Goal: Find contact information: Find contact information

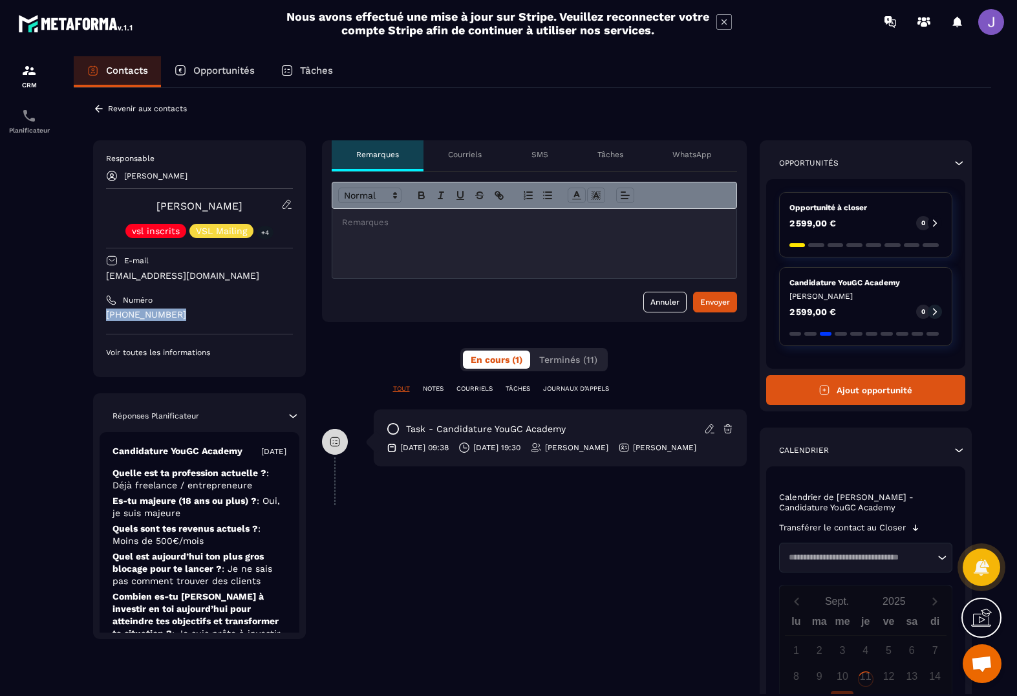
scroll to position [3, 0]
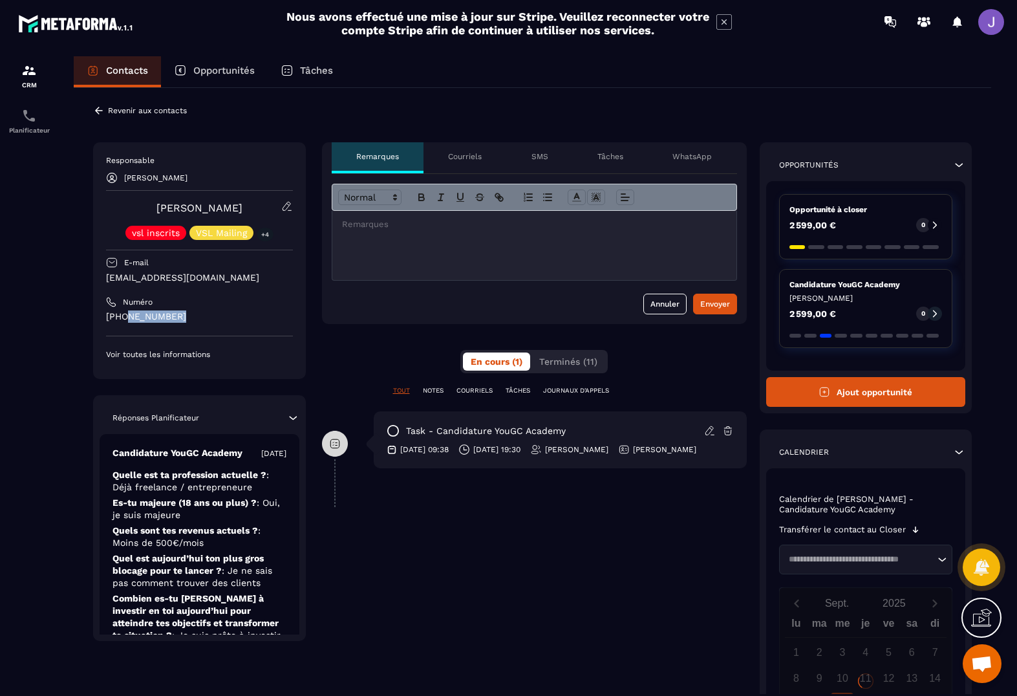
drag, startPoint x: 166, startPoint y: 321, endPoint x: 121, endPoint y: 314, distance: 45.7
click at [121, 314] on p "[PHONE_NUMBER]" at bounding box center [199, 316] width 187 height 12
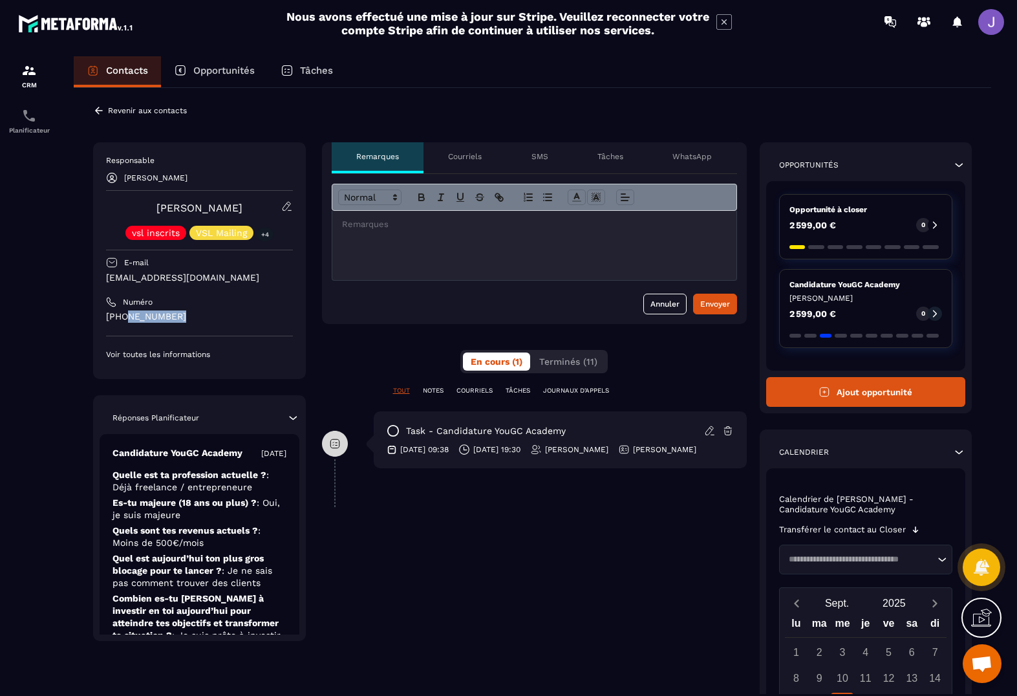
scroll to position [3, 0]
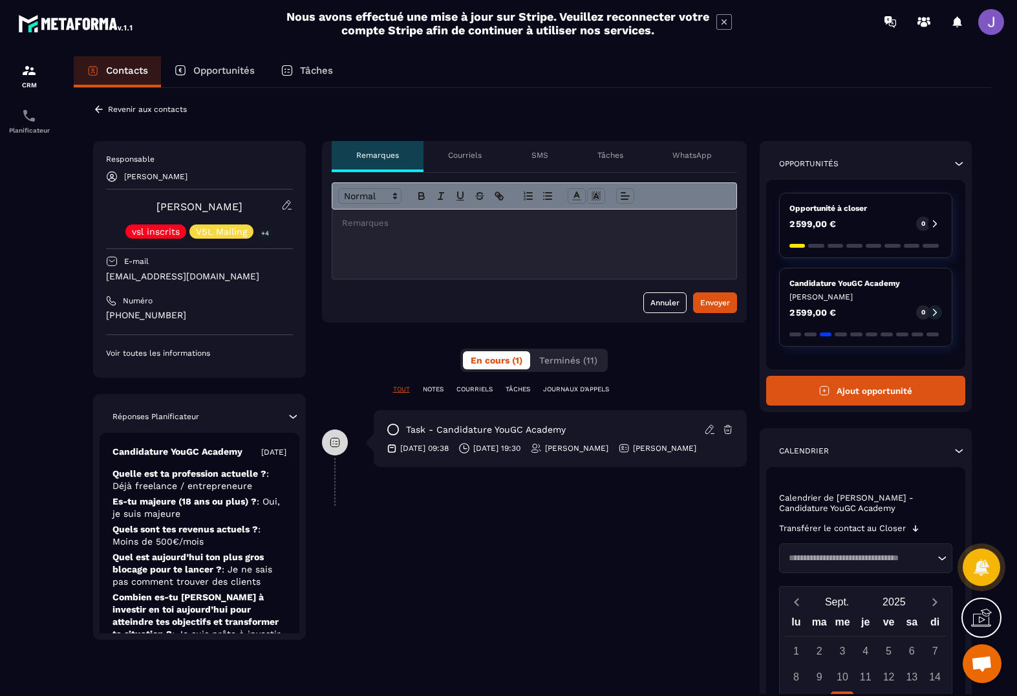
click at [85, 338] on div "Revenir aux contacts Responsable [PERSON_NAME] vsl inscrits VSL Mailing +4 E-ma…" at bounding box center [533, 490] width 918 height 813
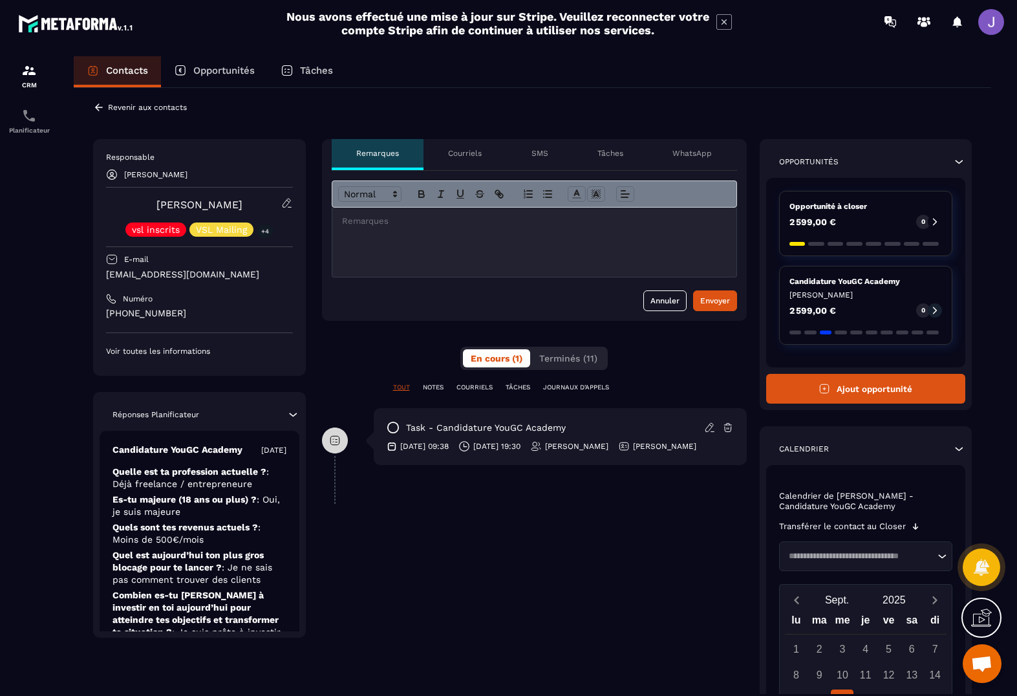
drag, startPoint x: 180, startPoint y: 315, endPoint x: 117, endPoint y: 316, distance: 63.4
click at [98, 314] on div "Responsable [PERSON_NAME] [PERSON_NAME] vsl inscrits VSL Mailing +4 E-mail [EMA…" at bounding box center [199, 257] width 213 height 237
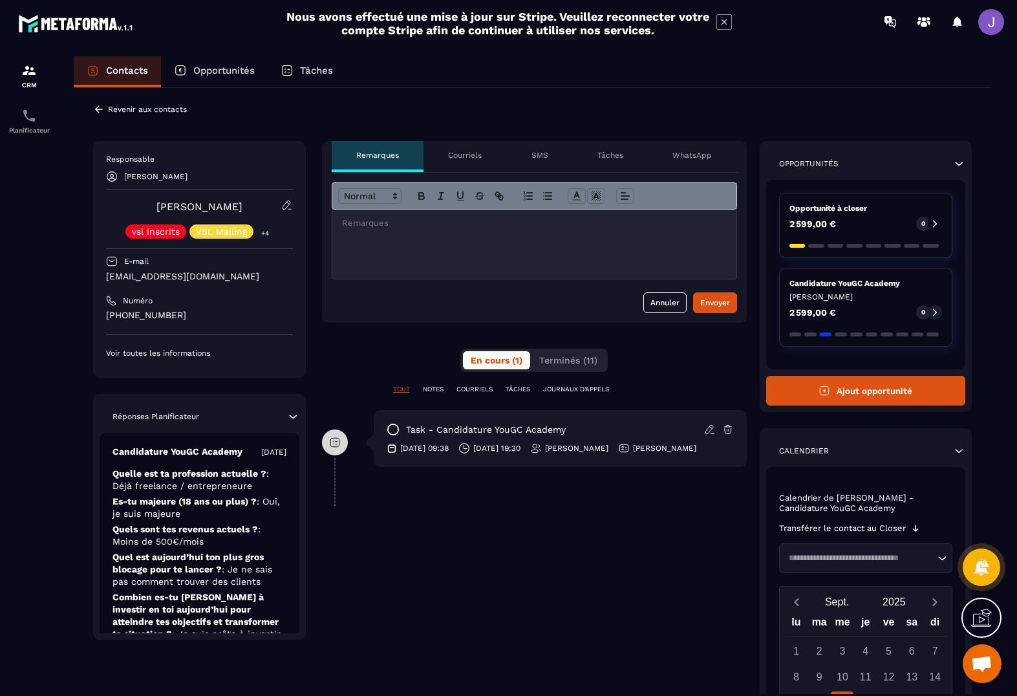
scroll to position [0, 1]
copy p "[PHONE_NUMBER]"
drag, startPoint x: 226, startPoint y: 277, endPoint x: 108, endPoint y: 277, distance: 117.7
click at [108, 277] on p "[EMAIL_ADDRESS][DOMAIN_NAME]" at bounding box center [199, 276] width 187 height 12
copy p "[EMAIL_ADDRESS][DOMAIN_NAME]"
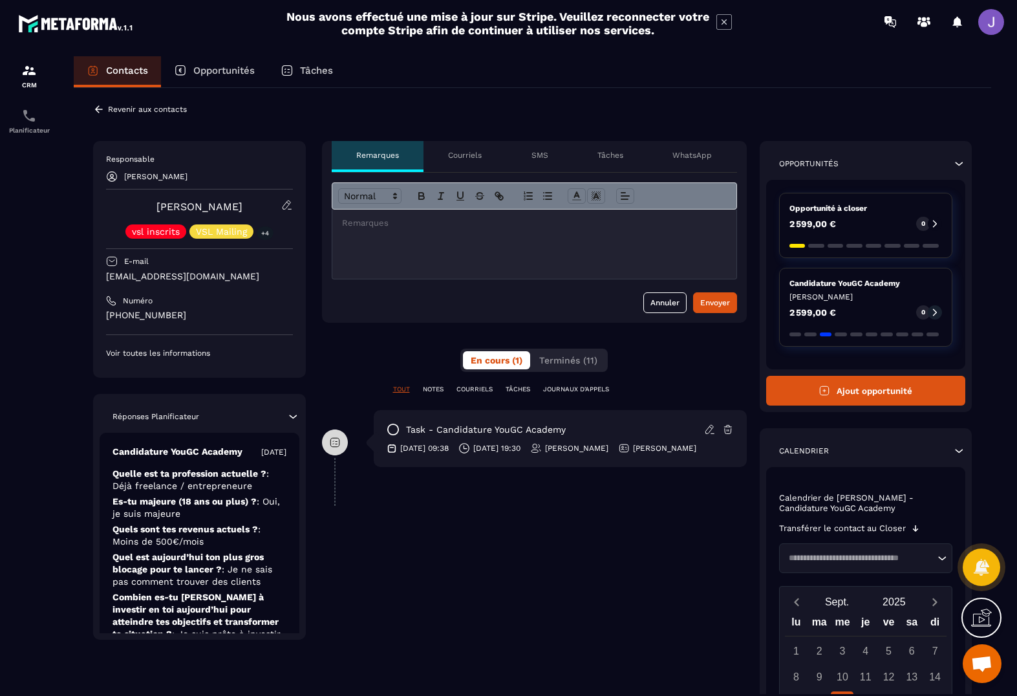
click at [105, 108] on div "Revenir aux contacts" at bounding box center [140, 109] width 94 height 12
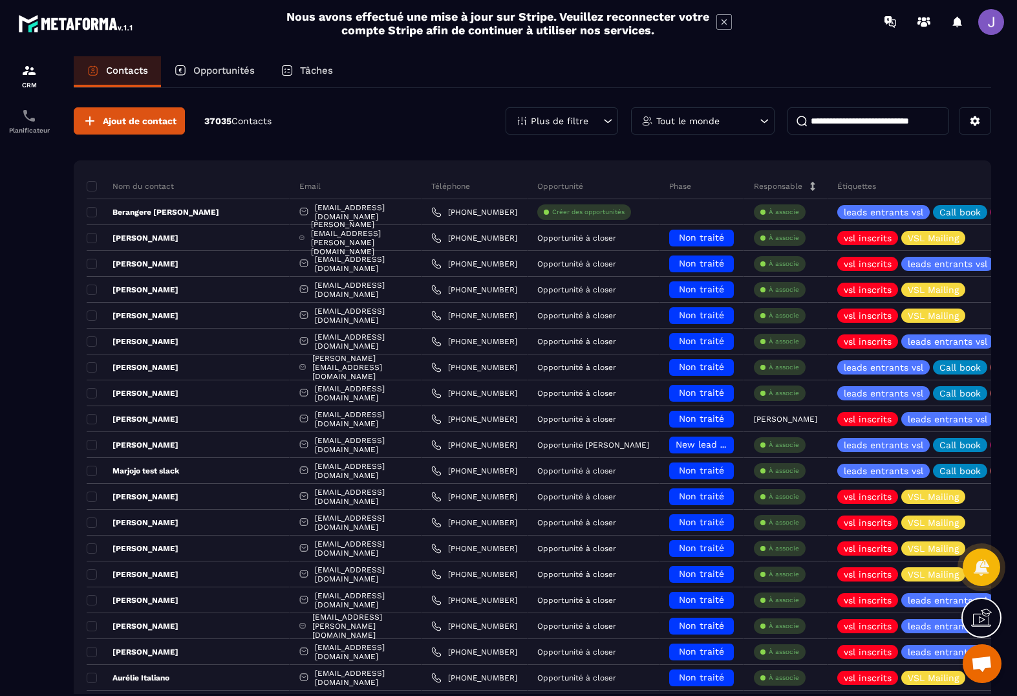
click at [843, 125] on input at bounding box center [869, 120] width 162 height 27
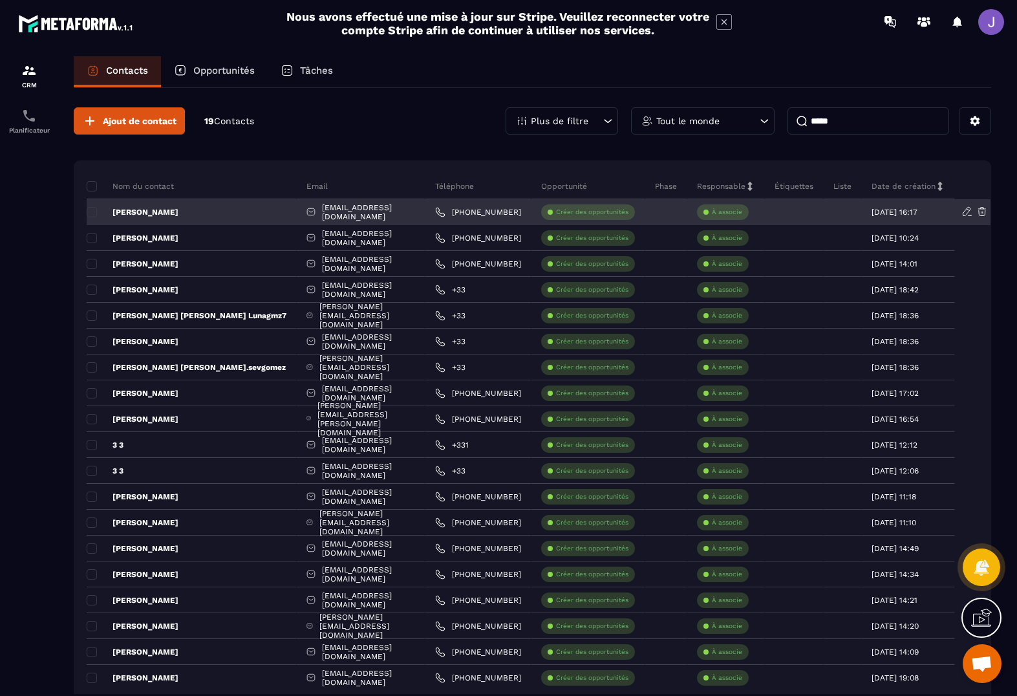
type input "*****"
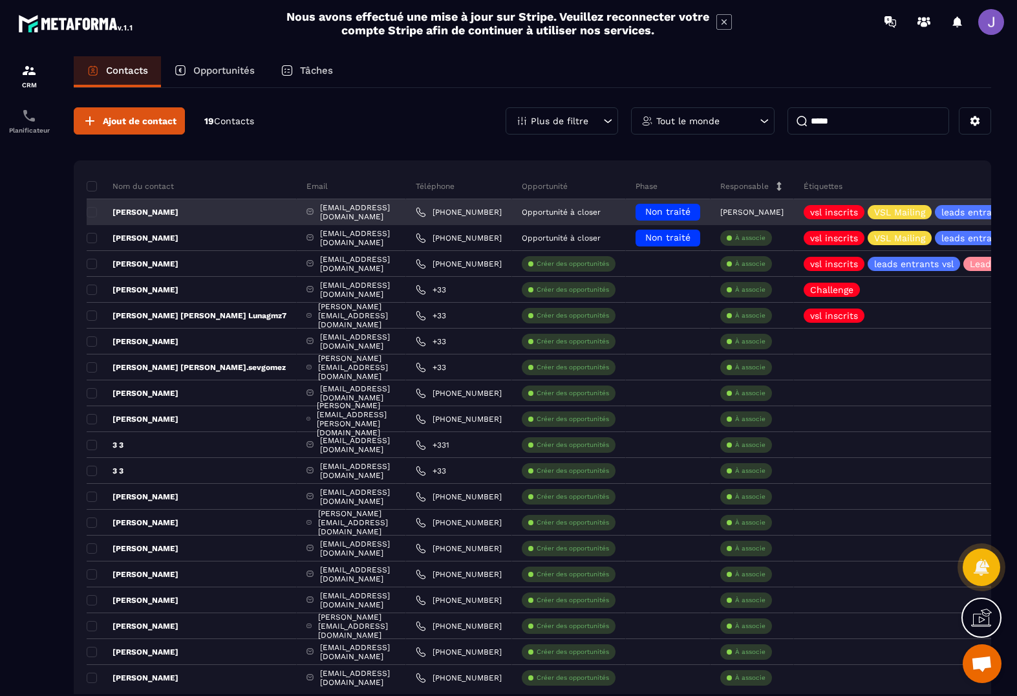
click at [194, 219] on div "[PERSON_NAME]" at bounding box center [192, 212] width 210 height 26
